Goal: Use online tool/utility: Utilize a website feature to perform a specific function

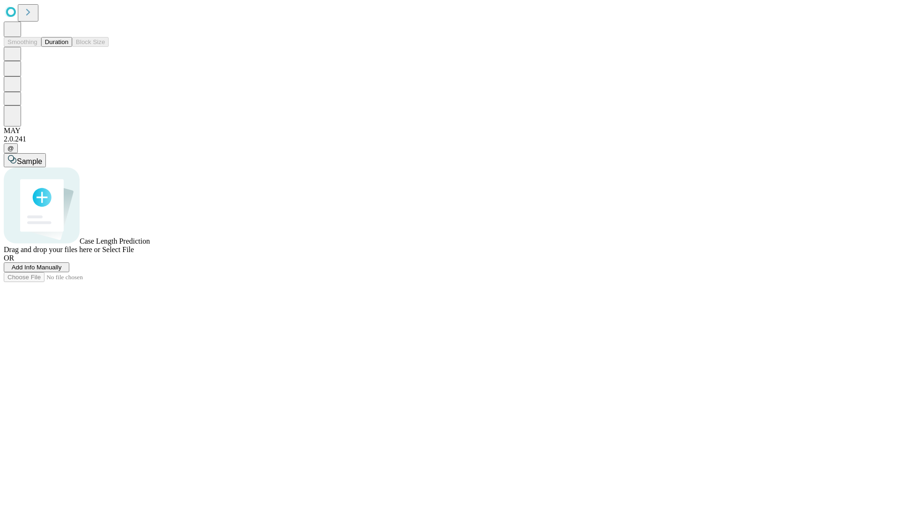
click at [68, 47] on button "Duration" at bounding box center [56, 42] width 31 height 10
click at [134, 253] on span "Select File" at bounding box center [118, 249] width 32 height 8
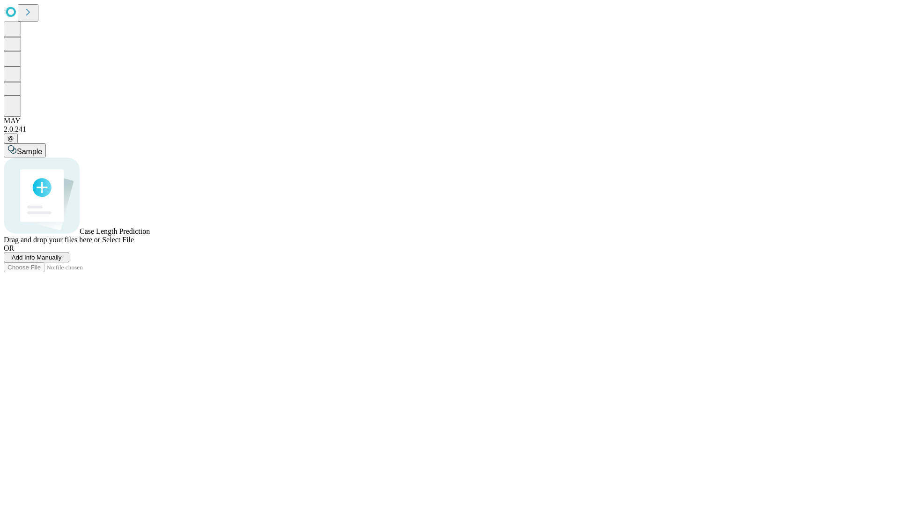
click at [134, 244] on span "Select File" at bounding box center [118, 240] width 32 height 8
